Goal: Task Accomplishment & Management: Manage account settings

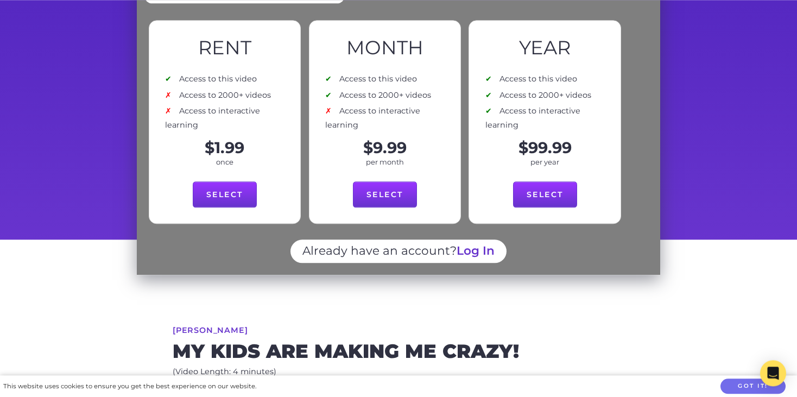
scroll to position [115, 0]
click at [481, 244] on link "Log In" at bounding box center [476, 251] width 38 height 14
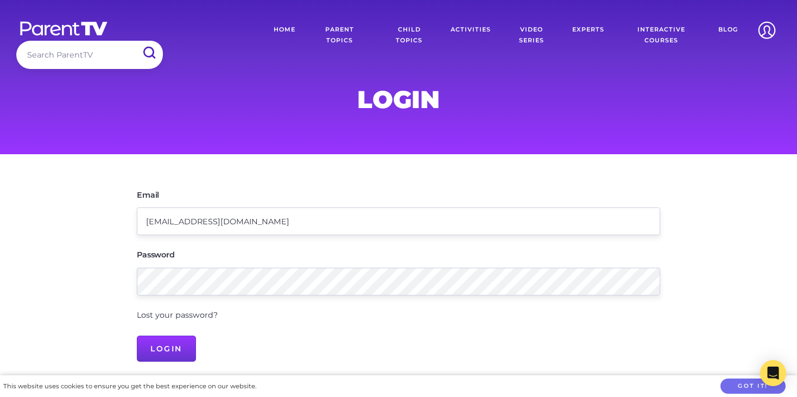
type input "[EMAIL_ADDRESS][DOMAIN_NAME]"
